Goal: Information Seeking & Learning: Learn about a topic

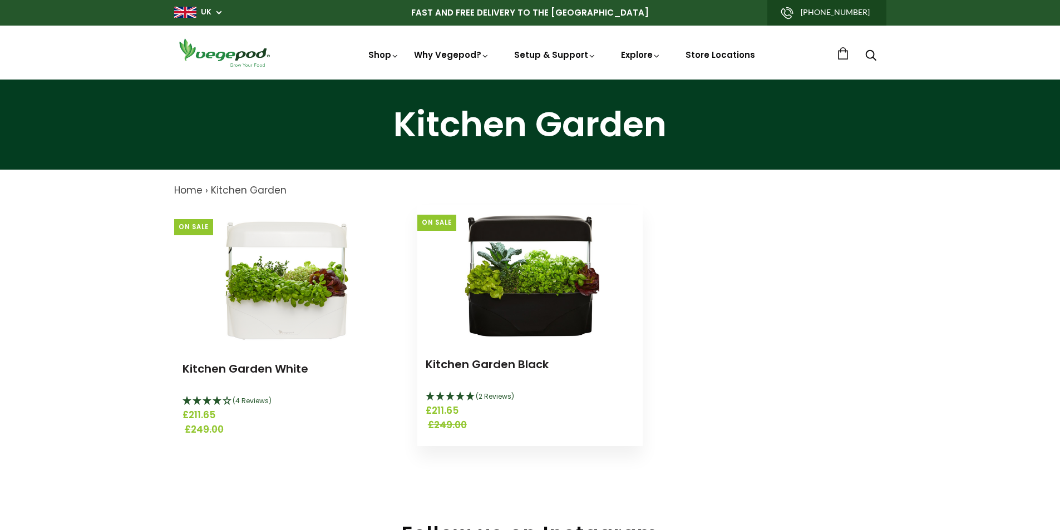
click at [567, 305] on img at bounding box center [529, 274] width 139 height 139
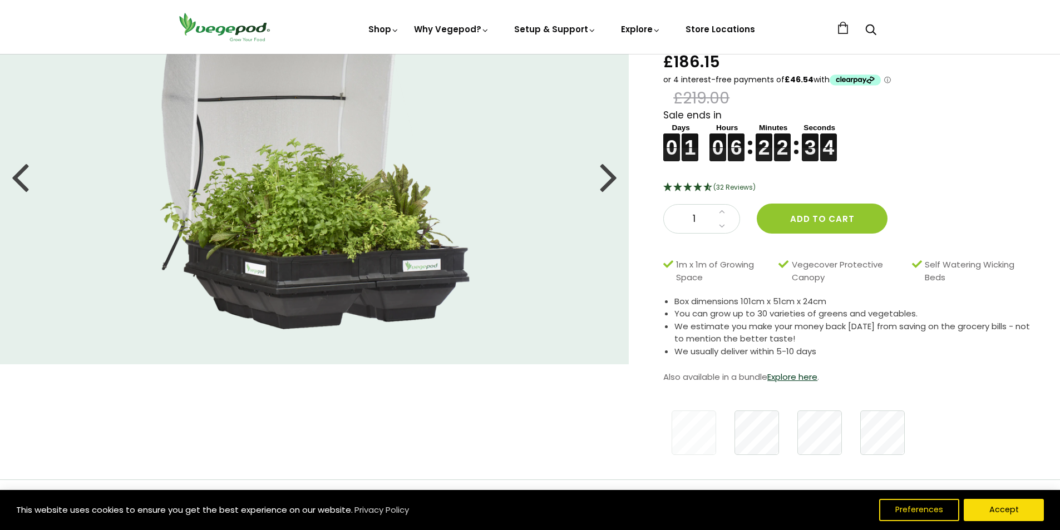
scroll to position [92, 0]
click at [788, 371] on link "Explore here" at bounding box center [792, 377] width 50 height 12
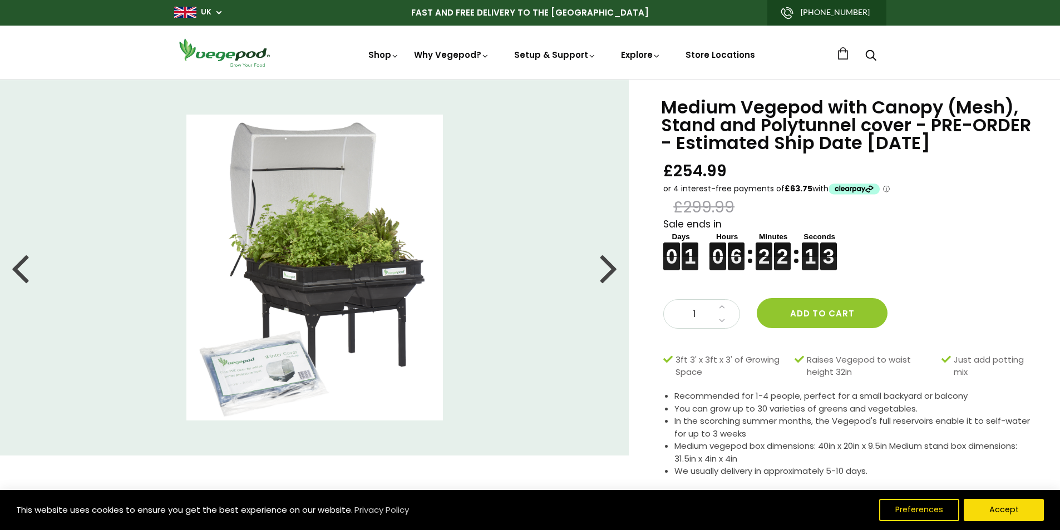
click at [606, 275] on div at bounding box center [609, 268] width 18 height 50
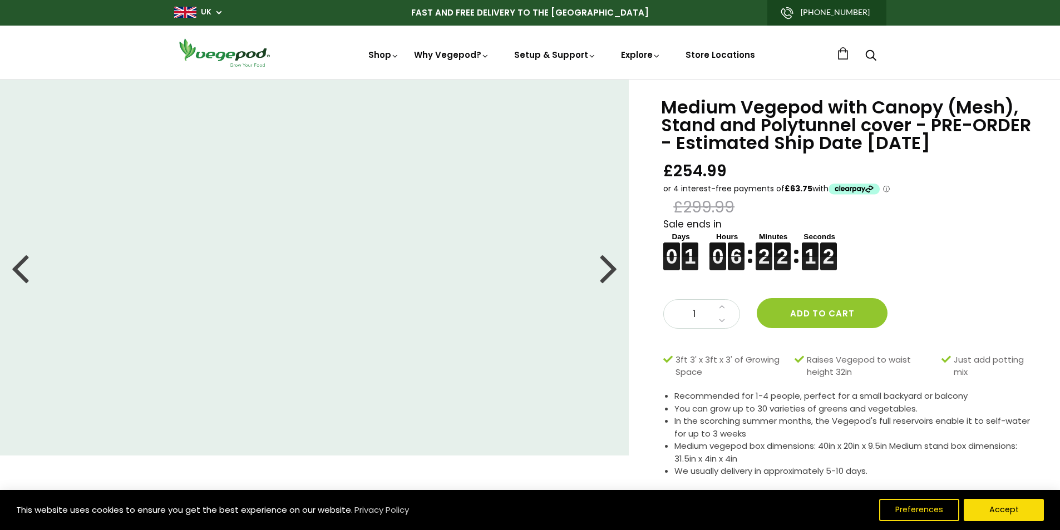
click at [606, 275] on div at bounding box center [609, 268] width 18 height 50
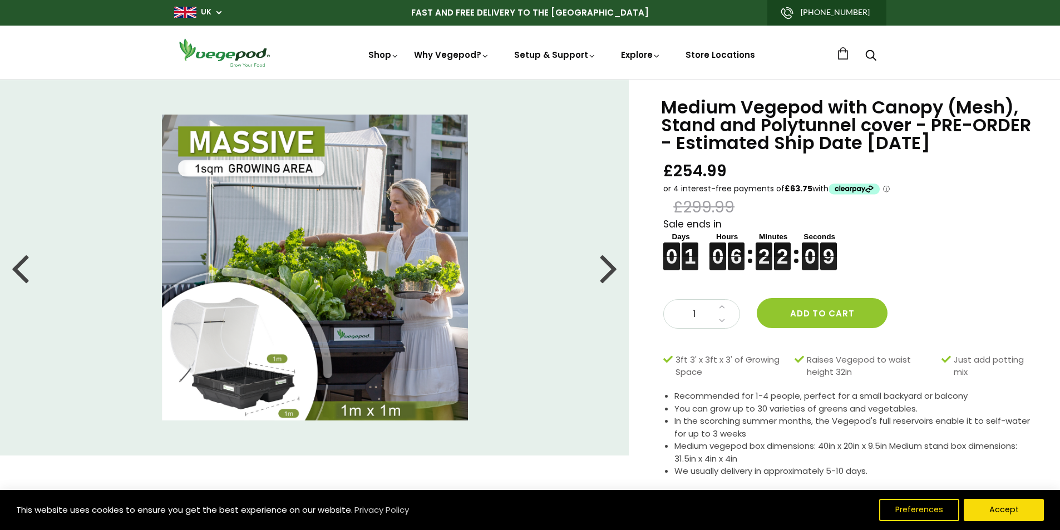
click at [606, 275] on div at bounding box center [609, 268] width 18 height 50
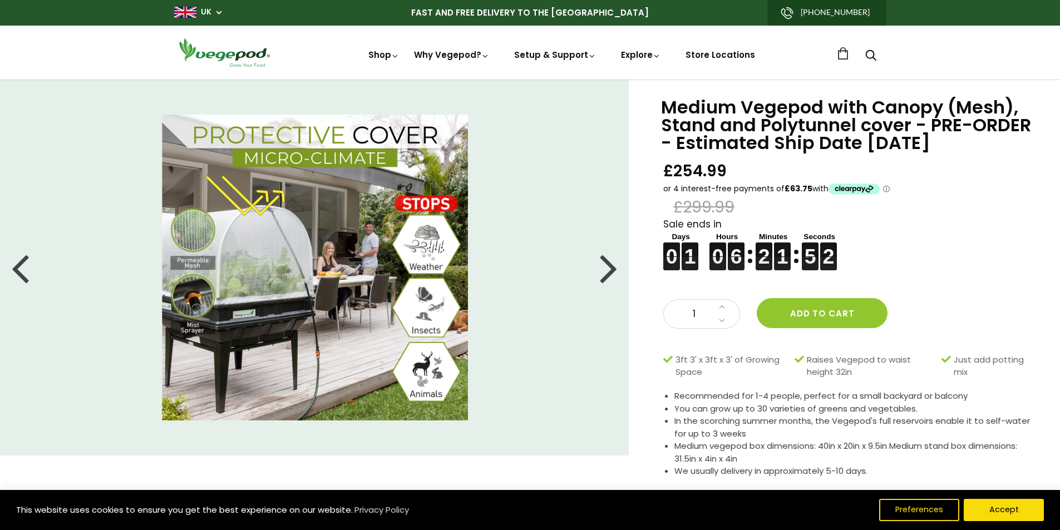
click at [20, 273] on div at bounding box center [20, 268] width 18 height 50
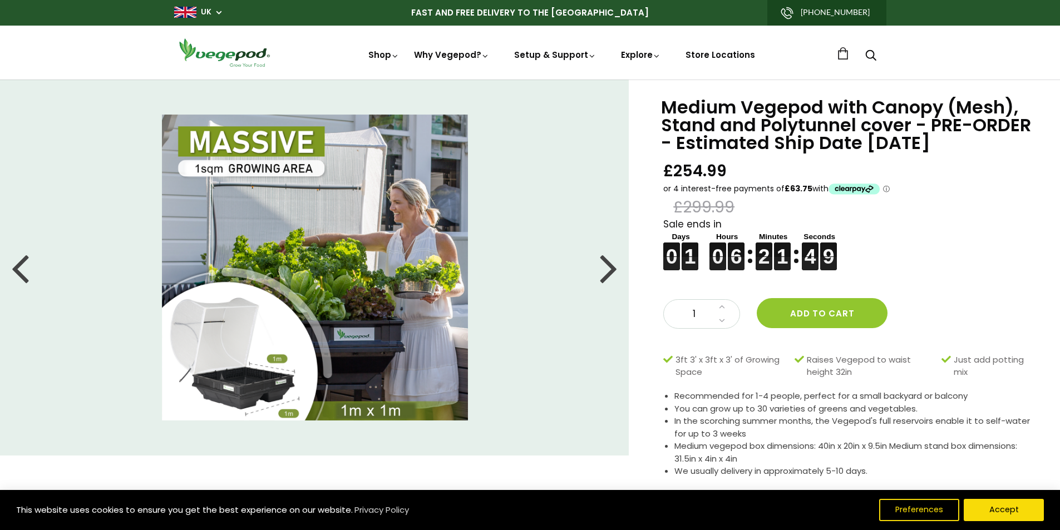
click at [20, 273] on div at bounding box center [20, 268] width 18 height 50
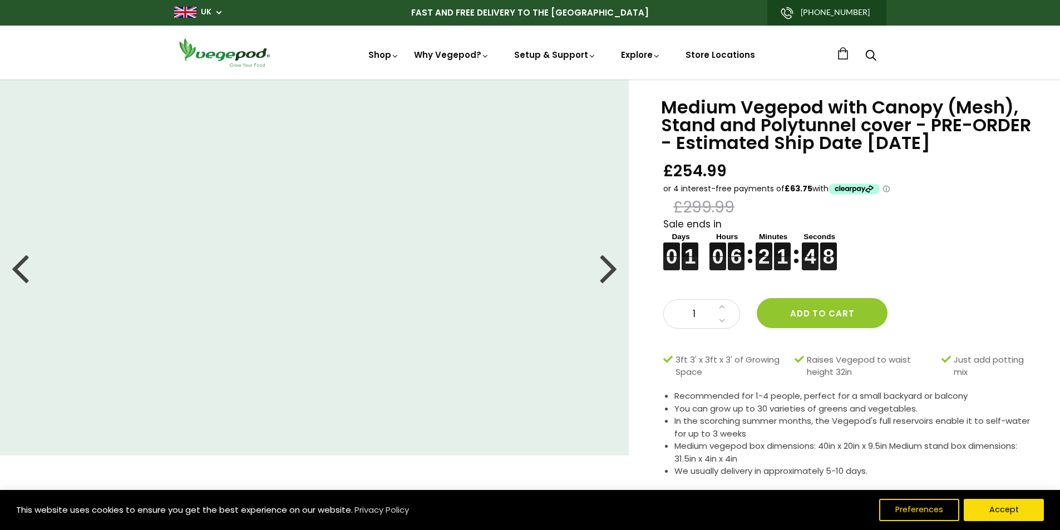
click at [20, 273] on div at bounding box center [20, 268] width 18 height 50
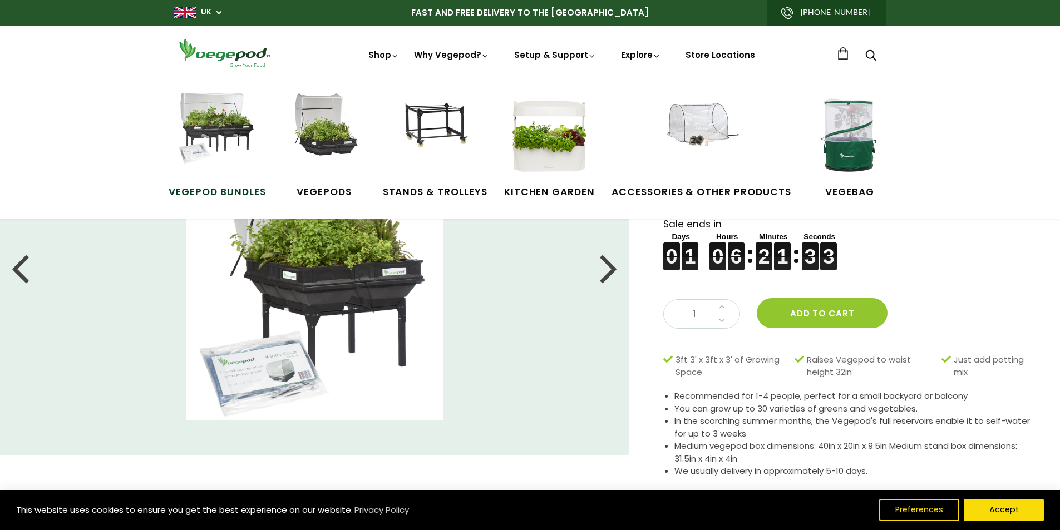
click at [216, 145] on img at bounding box center [216, 134] width 83 height 83
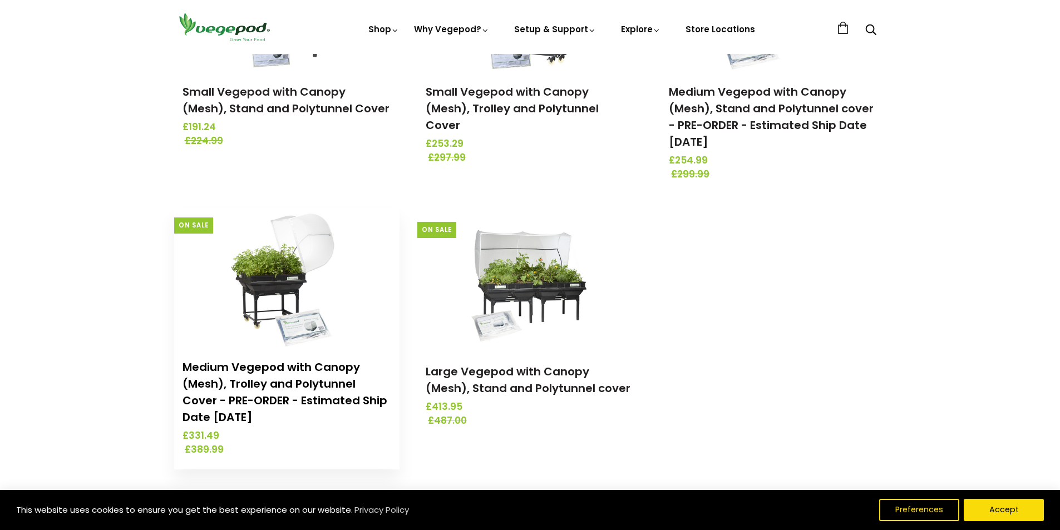
scroll to position [278, 0]
click at [325, 366] on link "Medium Vegepod with Canopy (Mesh), Trolley and Polytunnel Cover - PRE-ORDER - E…" at bounding box center [284, 392] width 205 height 66
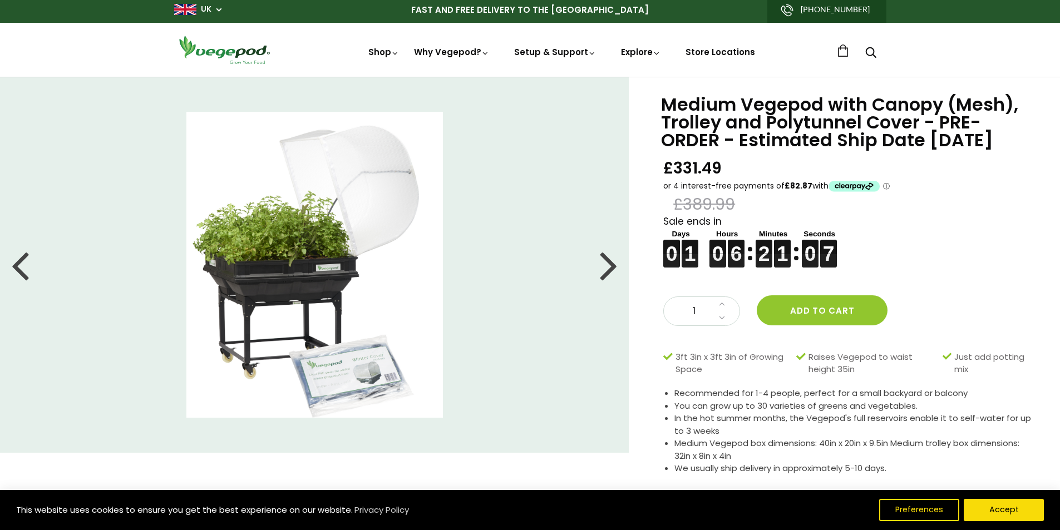
scroll to position [1, 0]
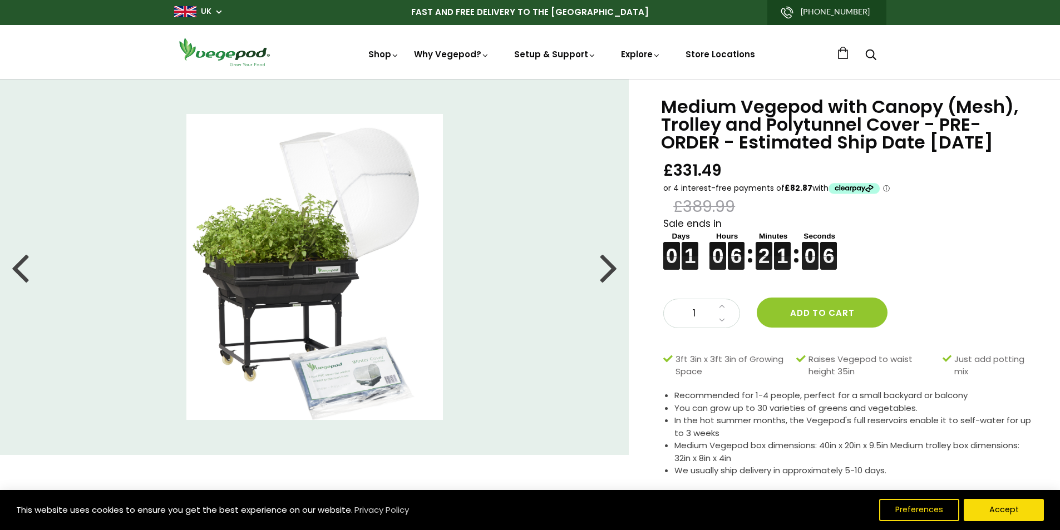
click at [609, 273] on div at bounding box center [609, 267] width 18 height 50
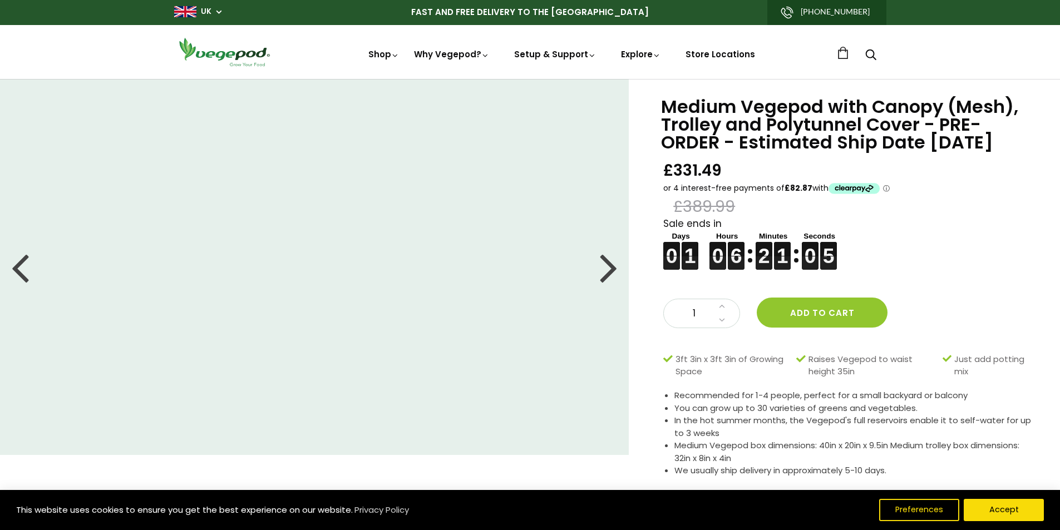
click at [609, 273] on div at bounding box center [609, 267] width 18 height 50
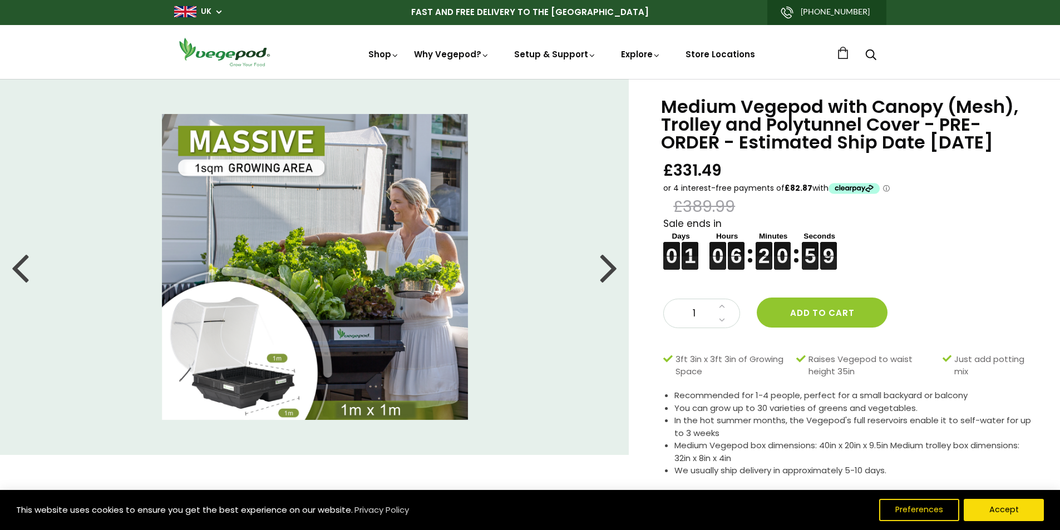
click at [609, 273] on div at bounding box center [609, 267] width 18 height 50
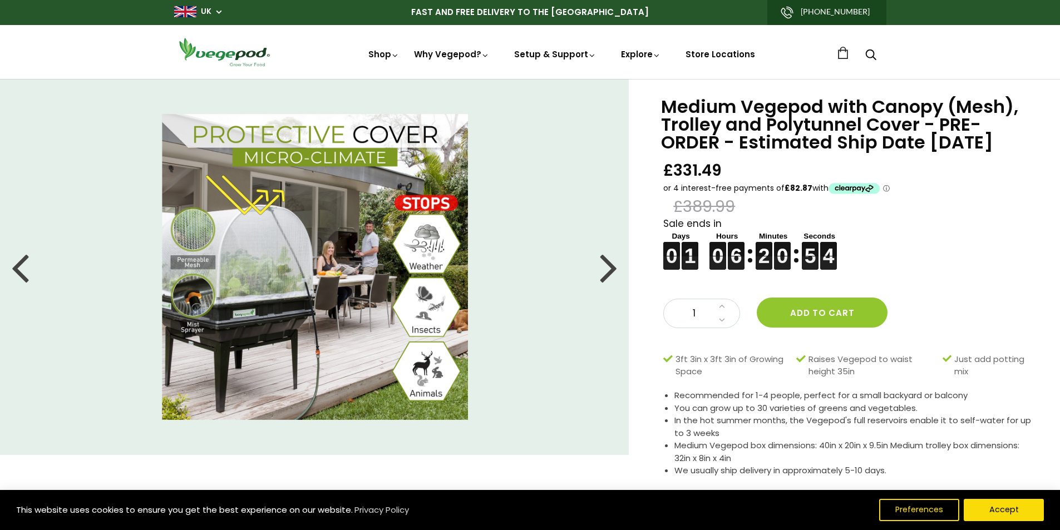
click at [609, 273] on div at bounding box center [609, 267] width 18 height 50
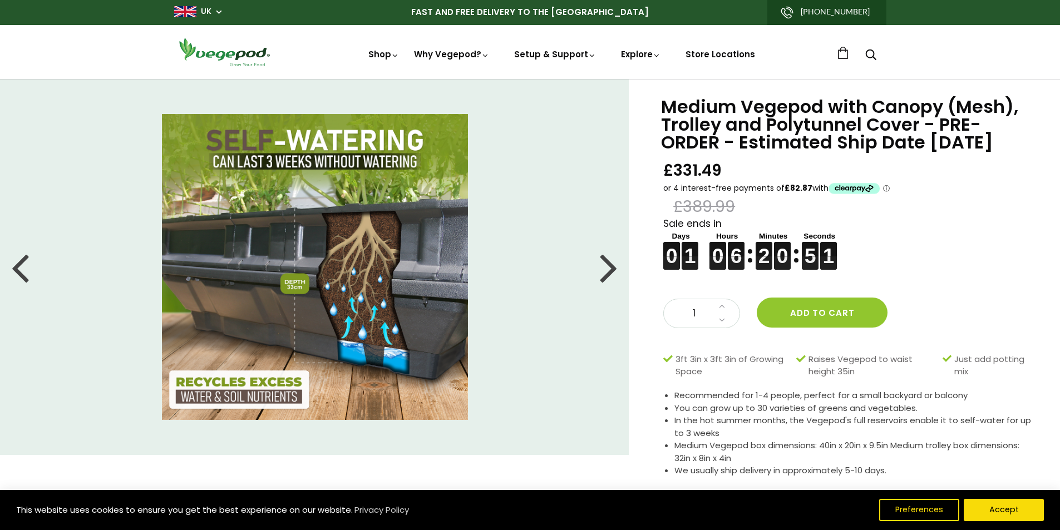
click at [609, 273] on div at bounding box center [609, 267] width 18 height 50
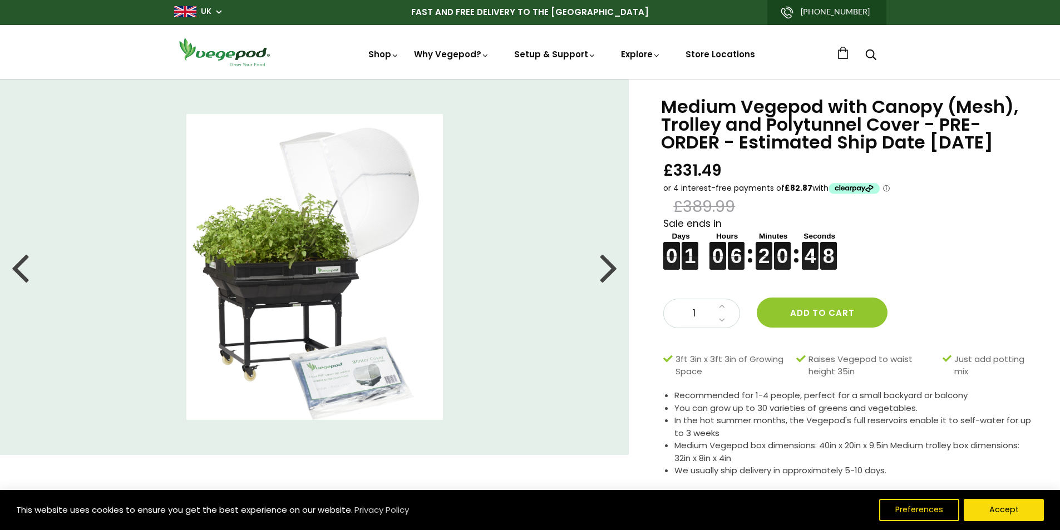
click at [609, 270] on div at bounding box center [609, 267] width 18 height 50
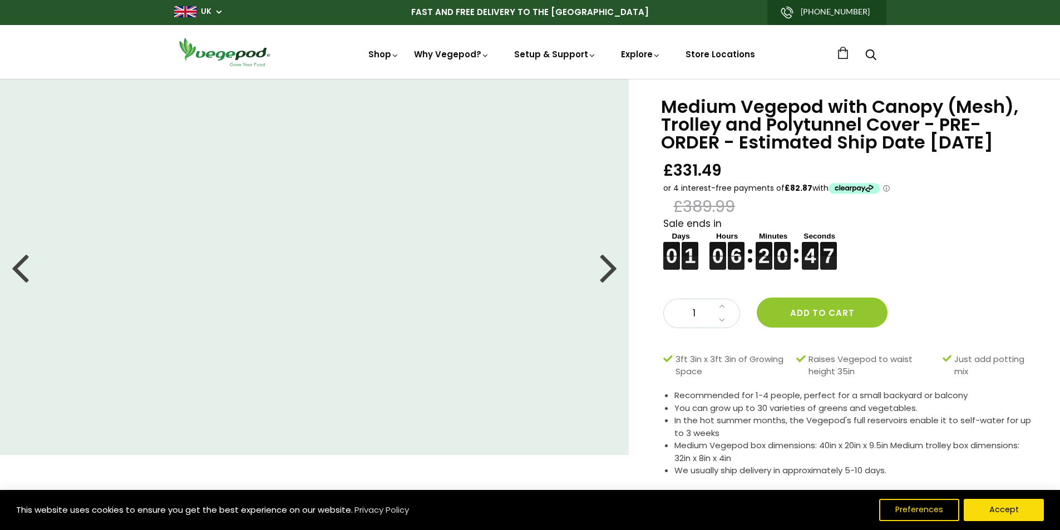
click at [609, 270] on div at bounding box center [609, 267] width 18 height 50
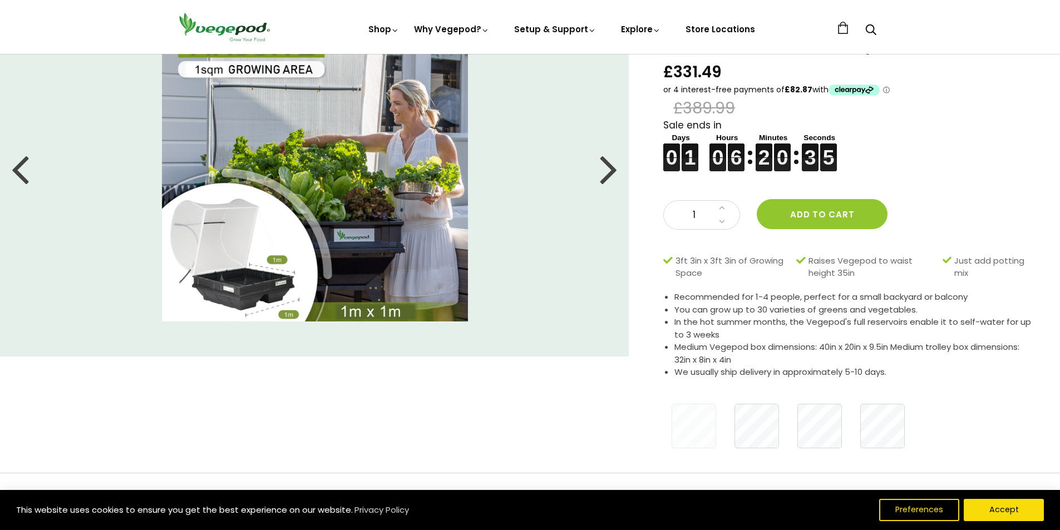
scroll to position [0, 0]
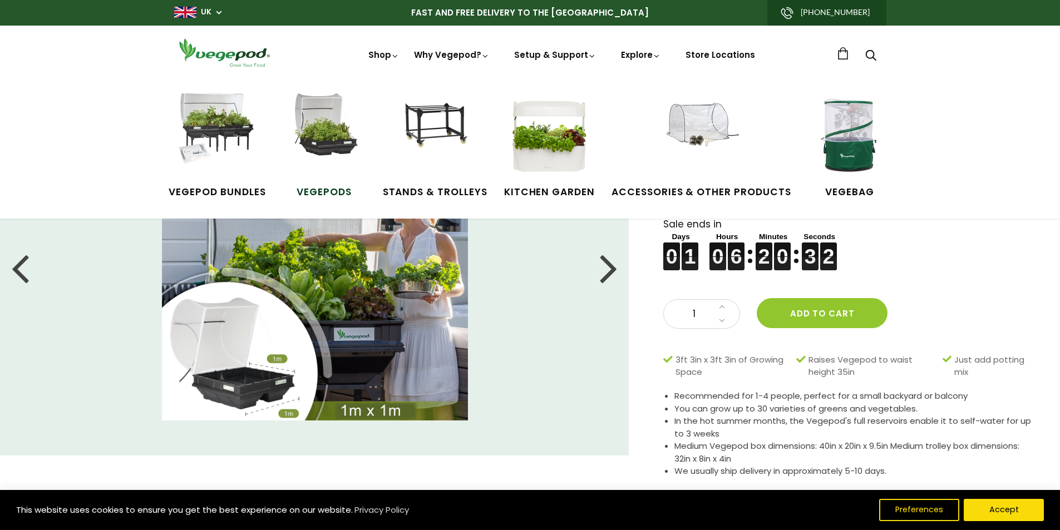
click at [328, 152] on img at bounding box center [324, 134] width 83 height 83
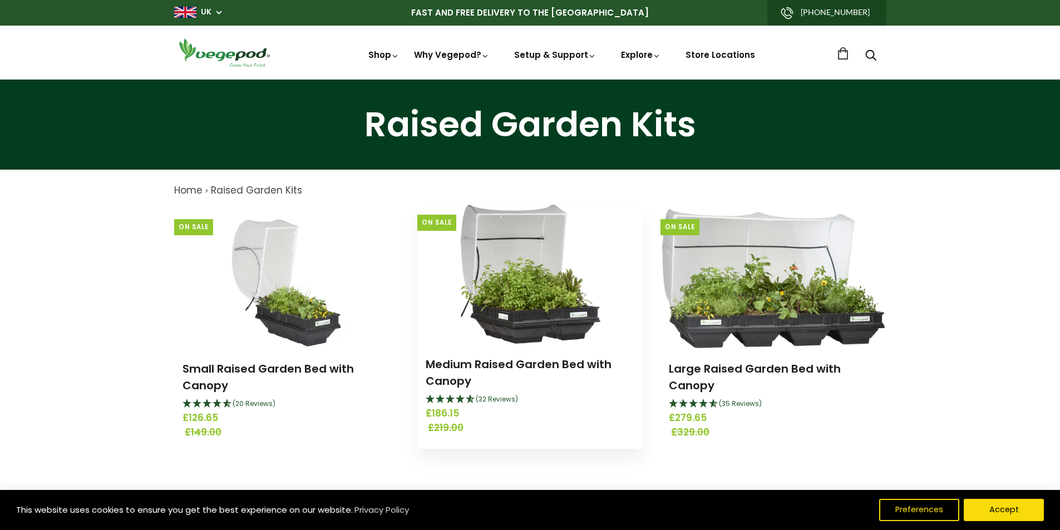
click at [545, 308] on img at bounding box center [530, 274] width 141 height 139
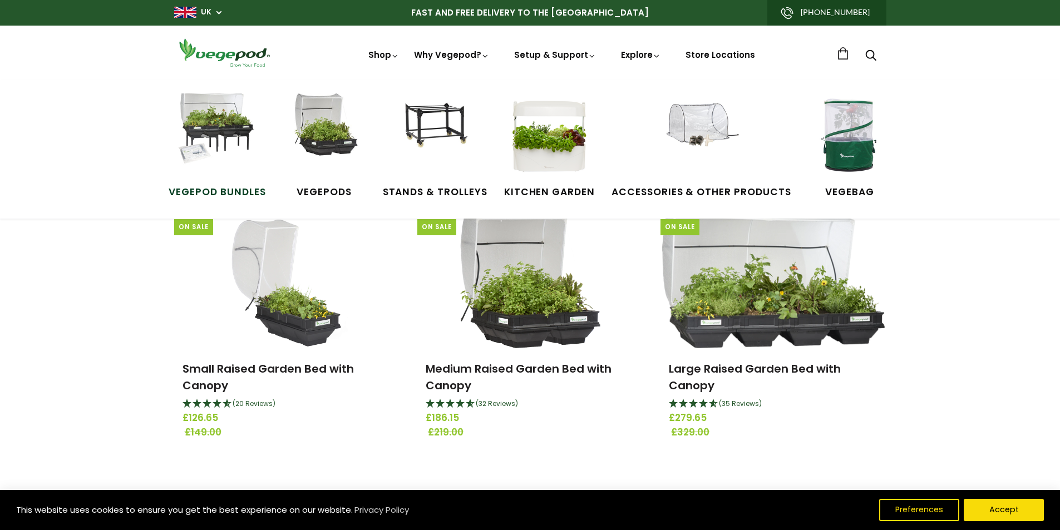
click at [223, 117] on img at bounding box center [216, 134] width 83 height 83
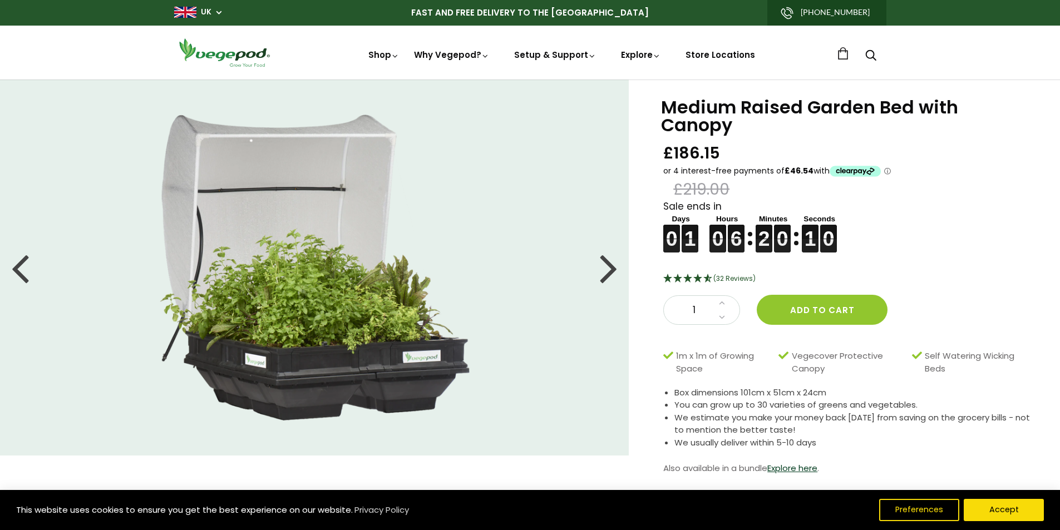
click at [695, 274] on icon "4.66 Stars - 32 Reviews" at bounding box center [698, 278] width 10 height 9
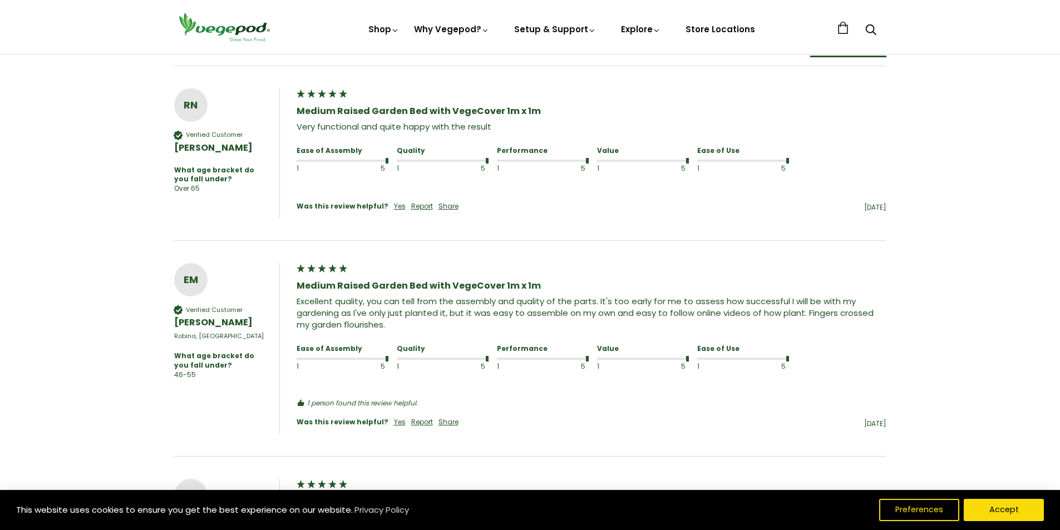
scroll to position [917, 0]
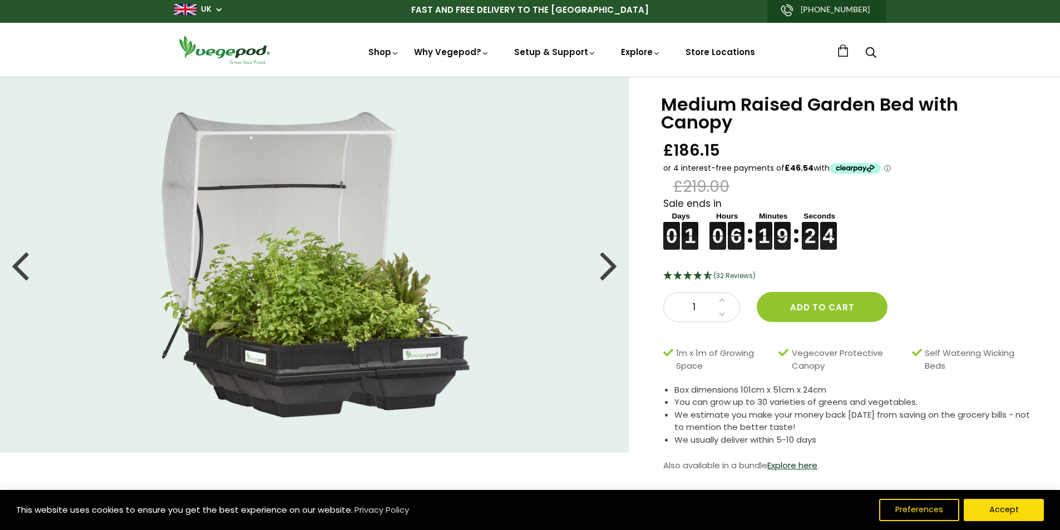
scroll to position [0, 0]
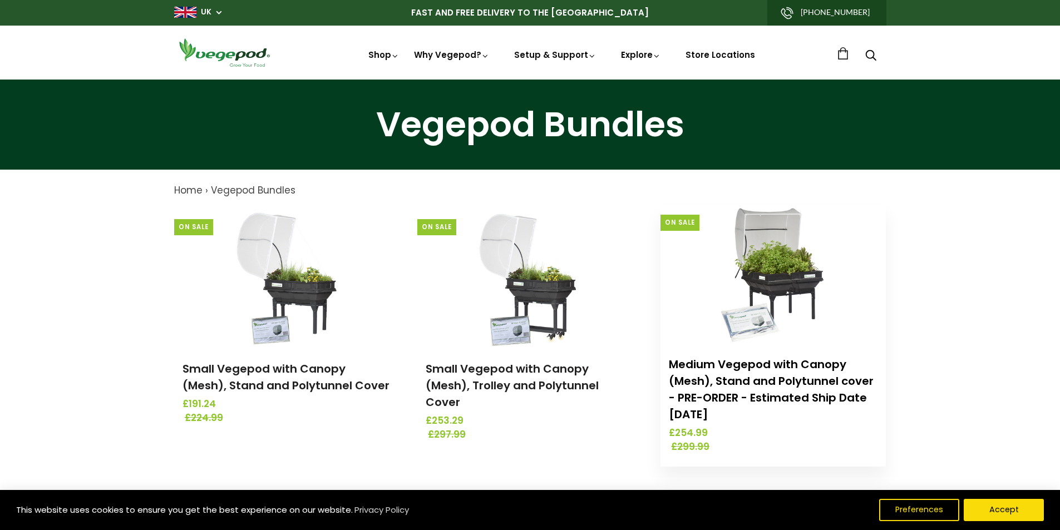
click at [785, 376] on link "Medium Vegepod with Canopy (Mesh), Stand and Polytunnel cover - PRE-ORDER - Est…" at bounding box center [771, 390] width 205 height 66
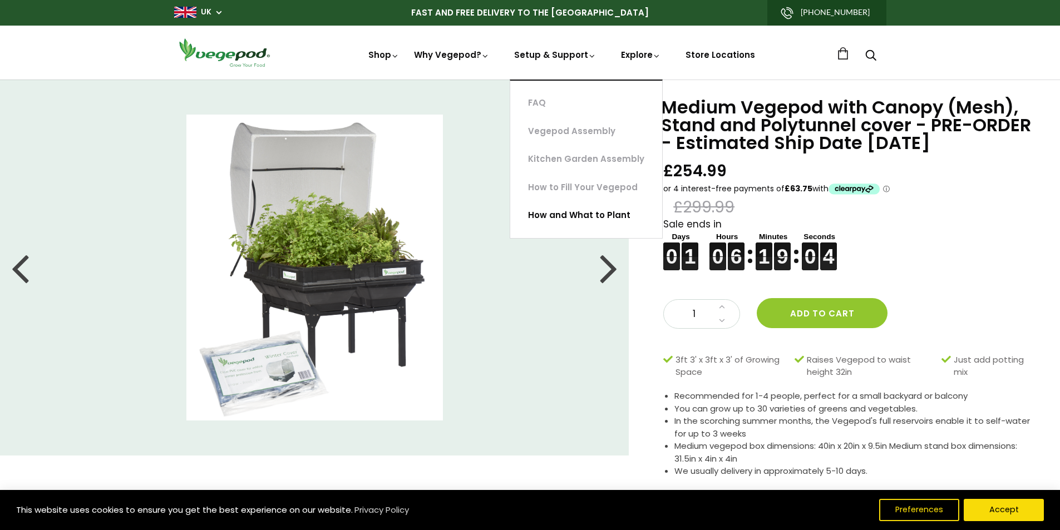
click at [564, 215] on link "How and What to Plant" at bounding box center [586, 215] width 152 height 28
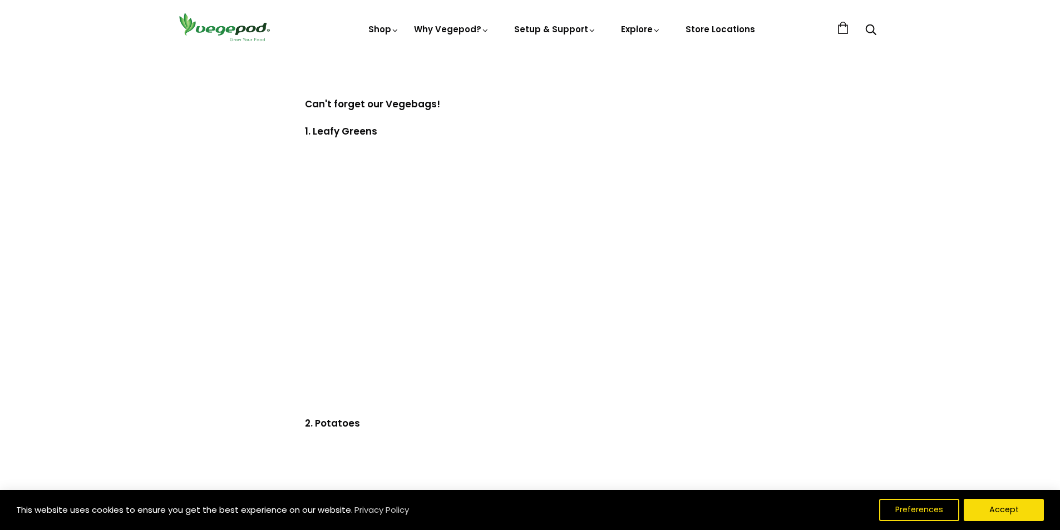
scroll to position [2411, 0]
